Goal: Task Accomplishment & Management: Use online tool/utility

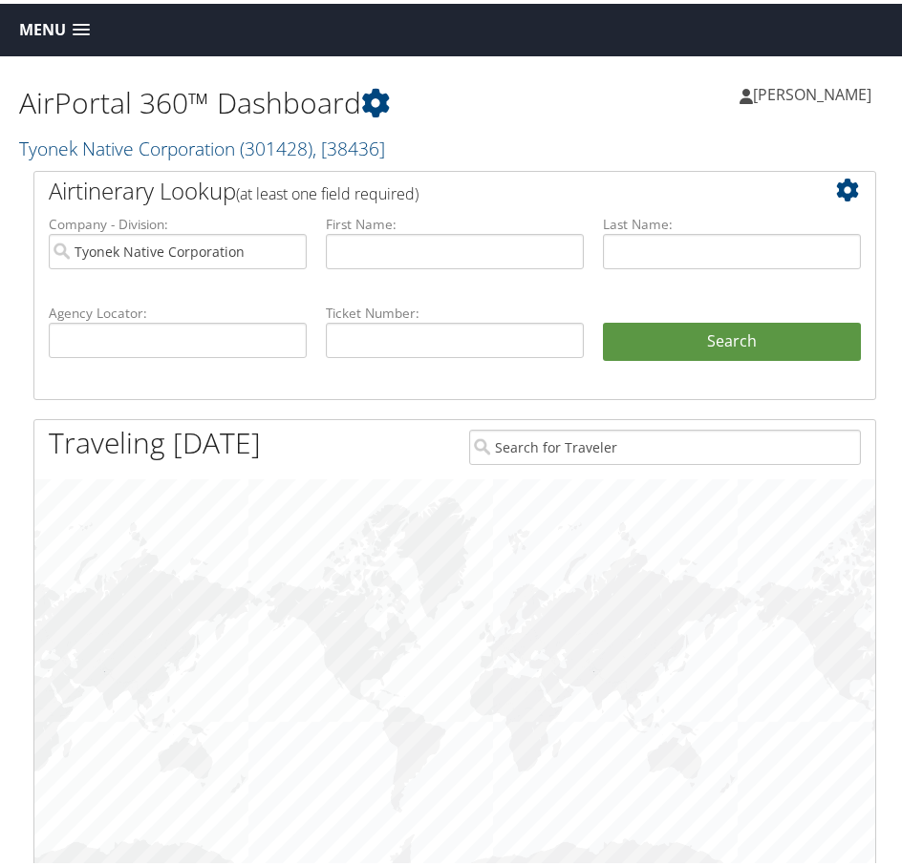
click at [89, 19] on link "Menu" at bounding box center [55, 27] width 90 height 32
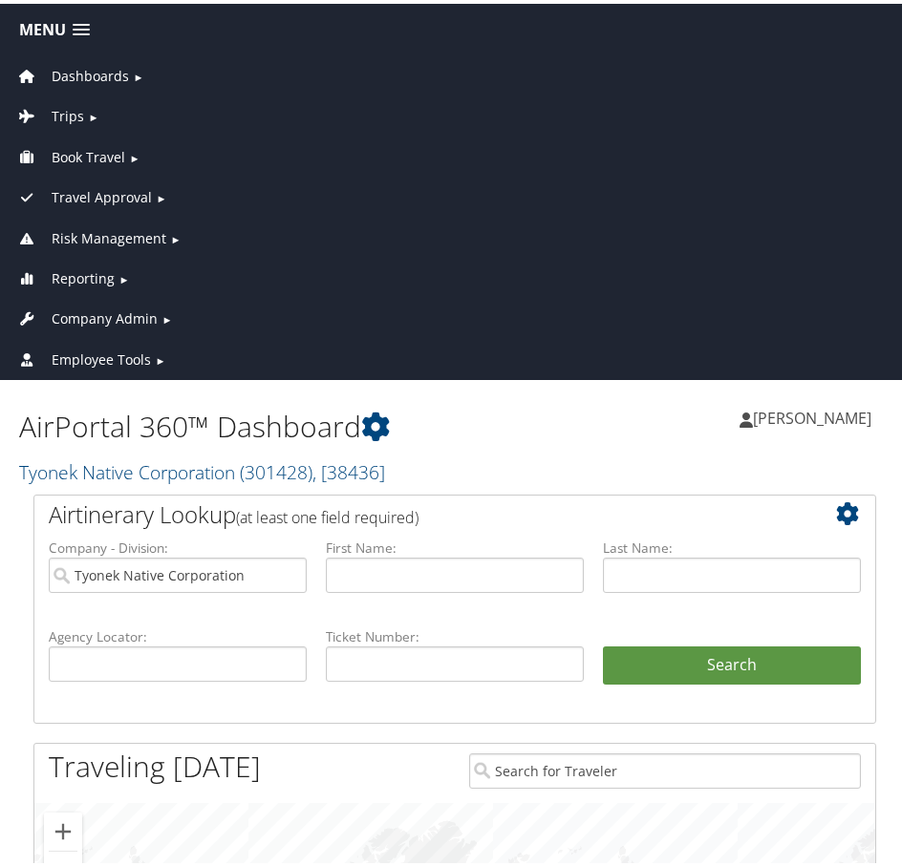
click at [99, 273] on span "Reporting" at bounding box center [83, 275] width 63 height 21
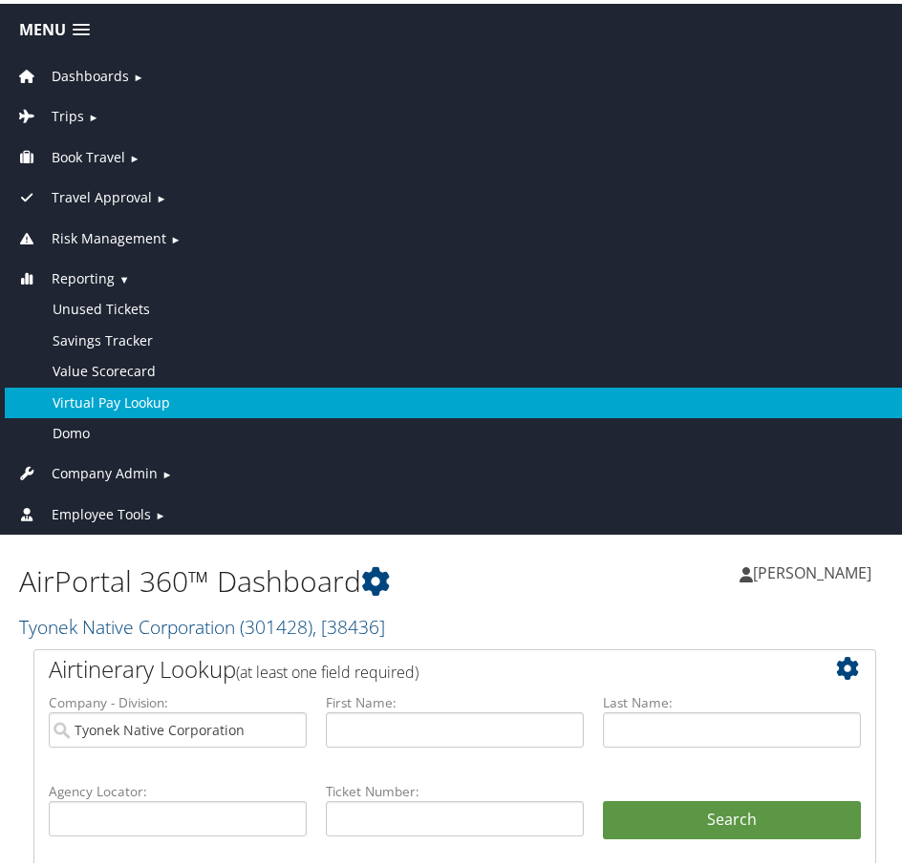
click at [119, 396] on link "Virtual Pay Lookup" at bounding box center [455, 399] width 900 height 31
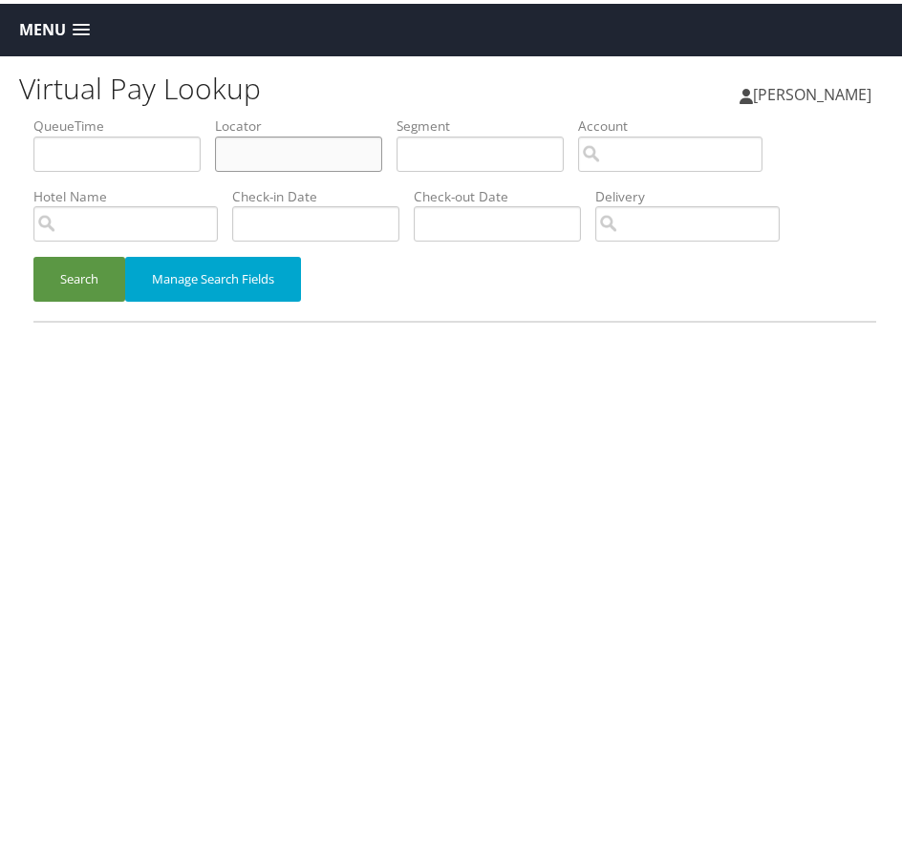
click at [242, 153] on input "text" at bounding box center [298, 150] width 167 height 35
